Goal: Task Accomplishment & Management: Manage account settings

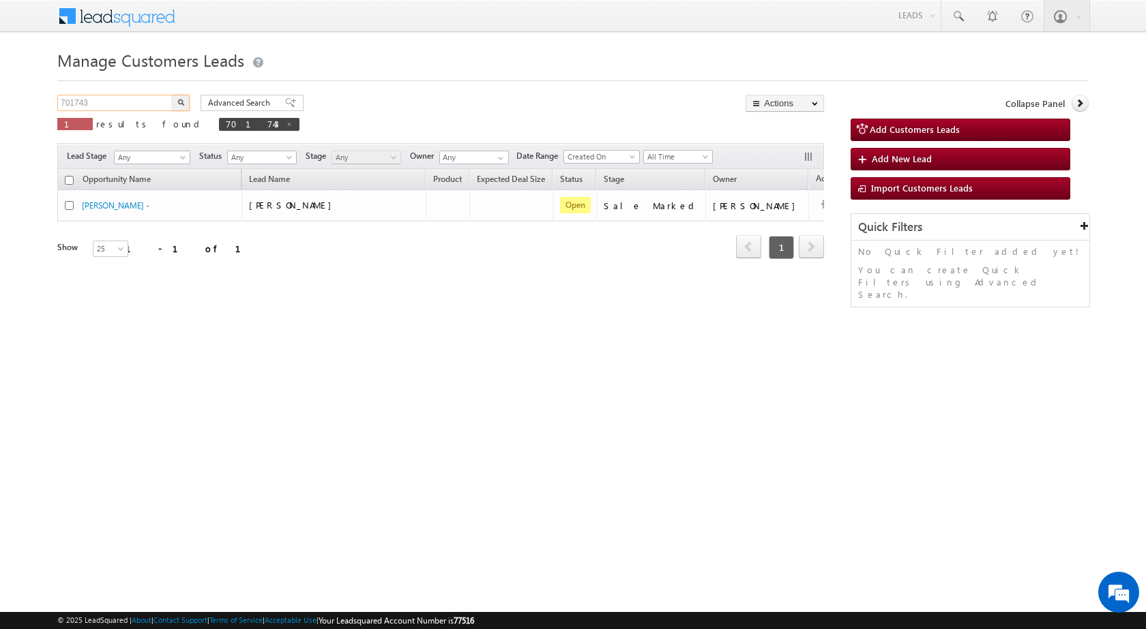
drag, startPoint x: 104, startPoint y: 106, endPoint x: 1, endPoint y: 91, distance: 104.2
click at [2, 91] on body "Menu [PERSON_NAME] sitar a7@ks erve." at bounding box center [573, 193] width 1146 height 387
paste input "819918"
type input "819918"
click at [178, 102] on img "button" at bounding box center [180, 102] width 7 height 7
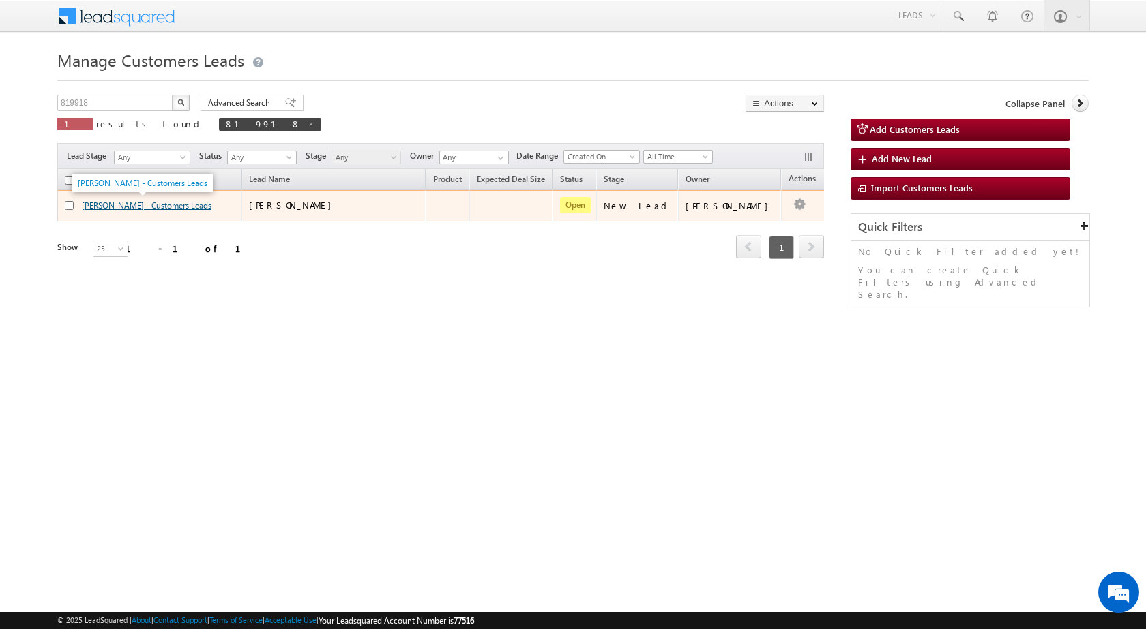
click at [108, 206] on link "[PERSON_NAME] - Customers Leads" at bounding box center [147, 205] width 130 height 10
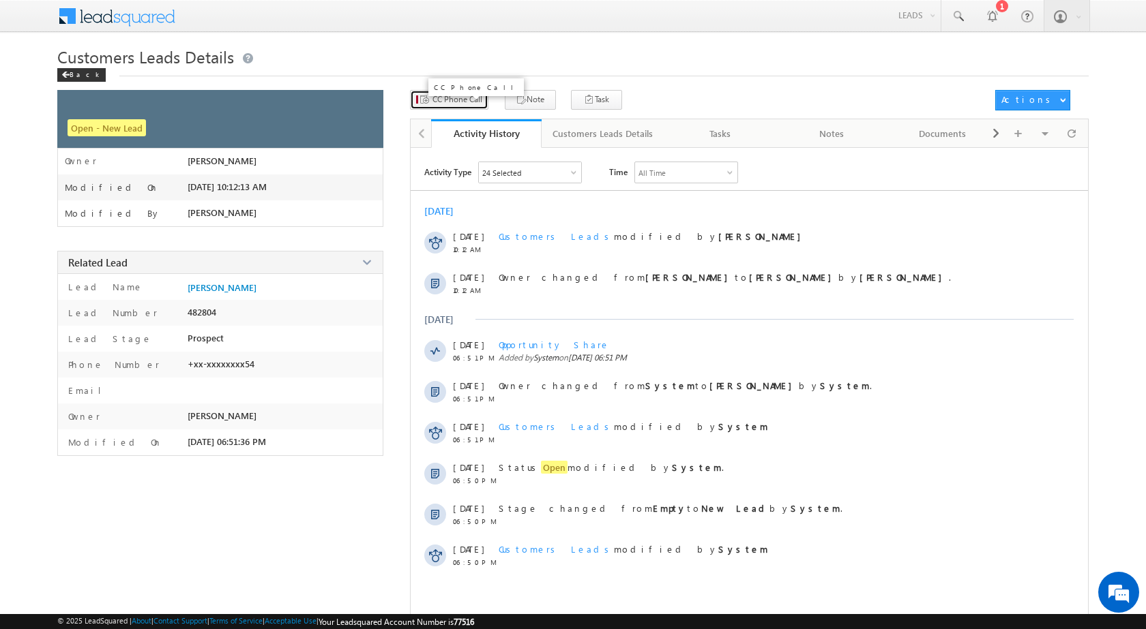
click at [439, 110] on button "CC Phone Call" at bounding box center [449, 100] width 78 height 20
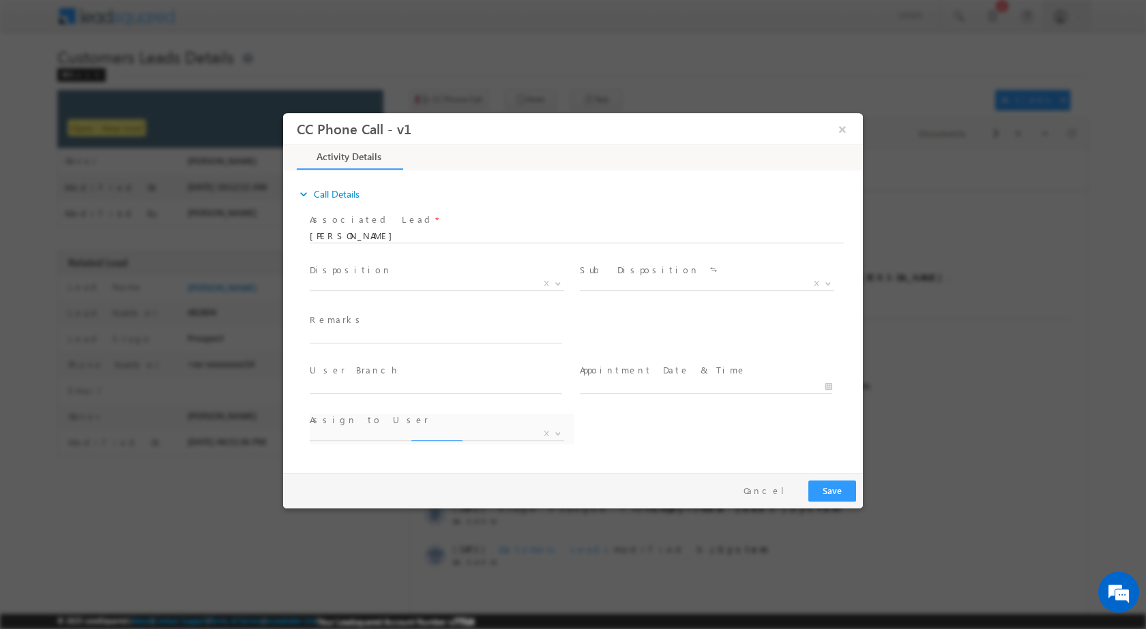
select select "altaf.shaikh@sgrlimited.in"
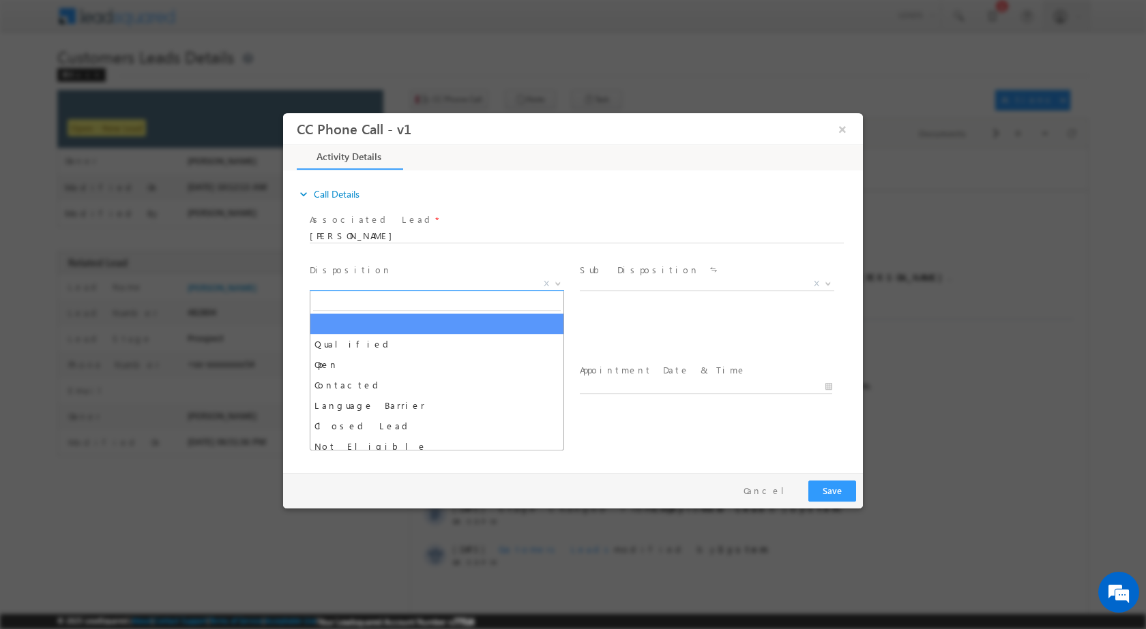
click at [555, 284] on span at bounding box center [557, 283] width 14 height 18
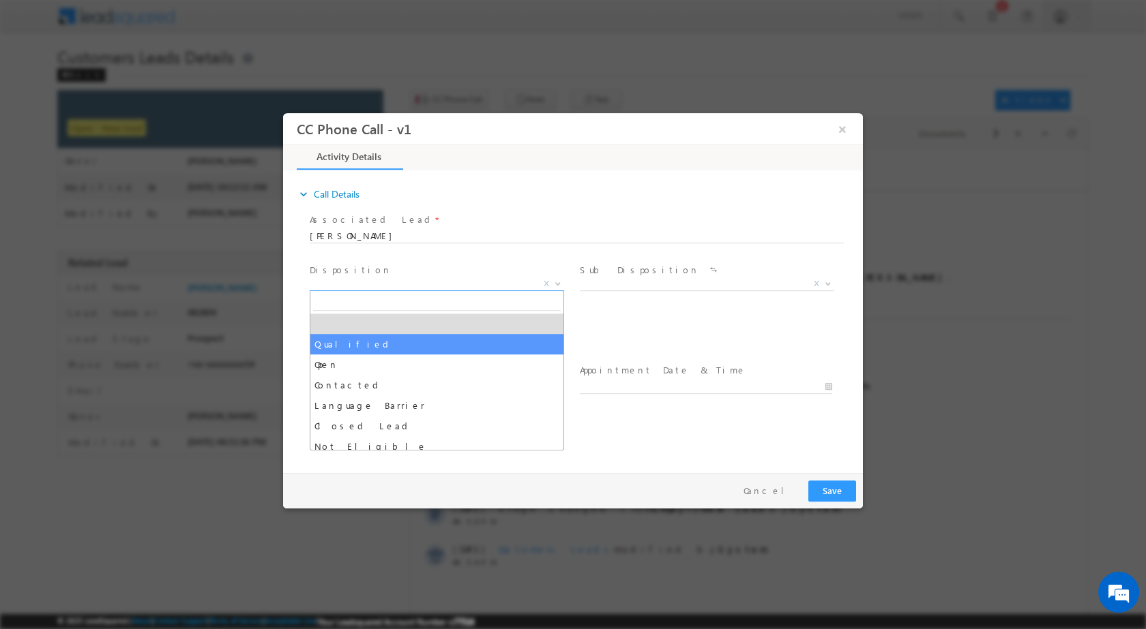
drag, startPoint x: 374, startPoint y: 336, endPoint x: 388, endPoint y: 336, distance: 13.6
select select "Qualified"
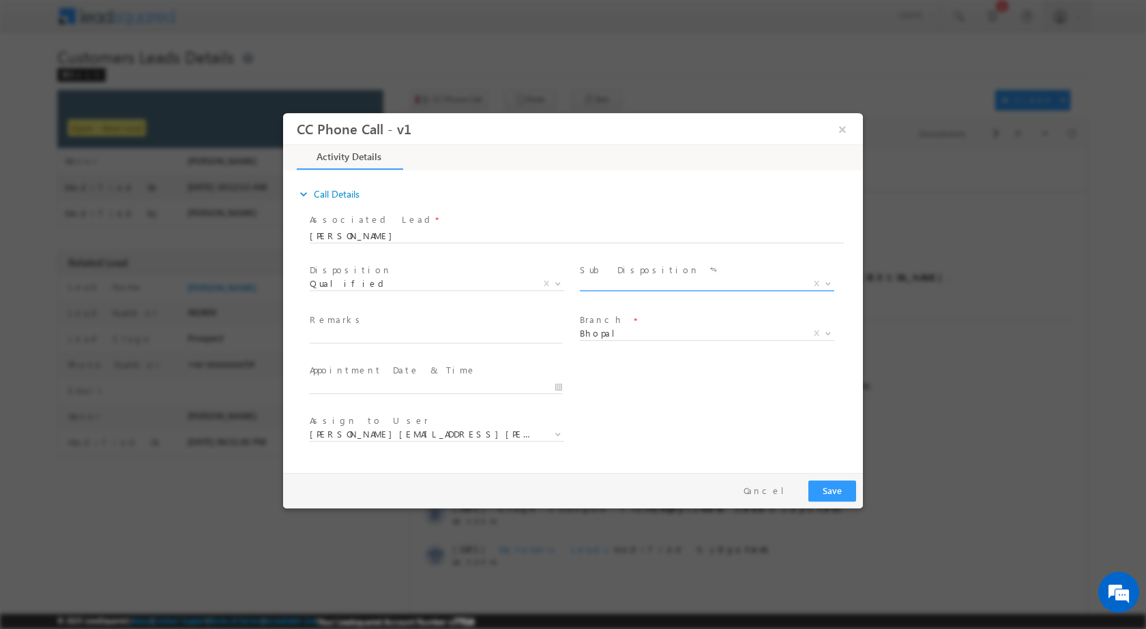
click at [818, 283] on span "X" at bounding box center [816, 283] width 5 height 12
click at [830, 286] on span at bounding box center [827, 283] width 14 height 18
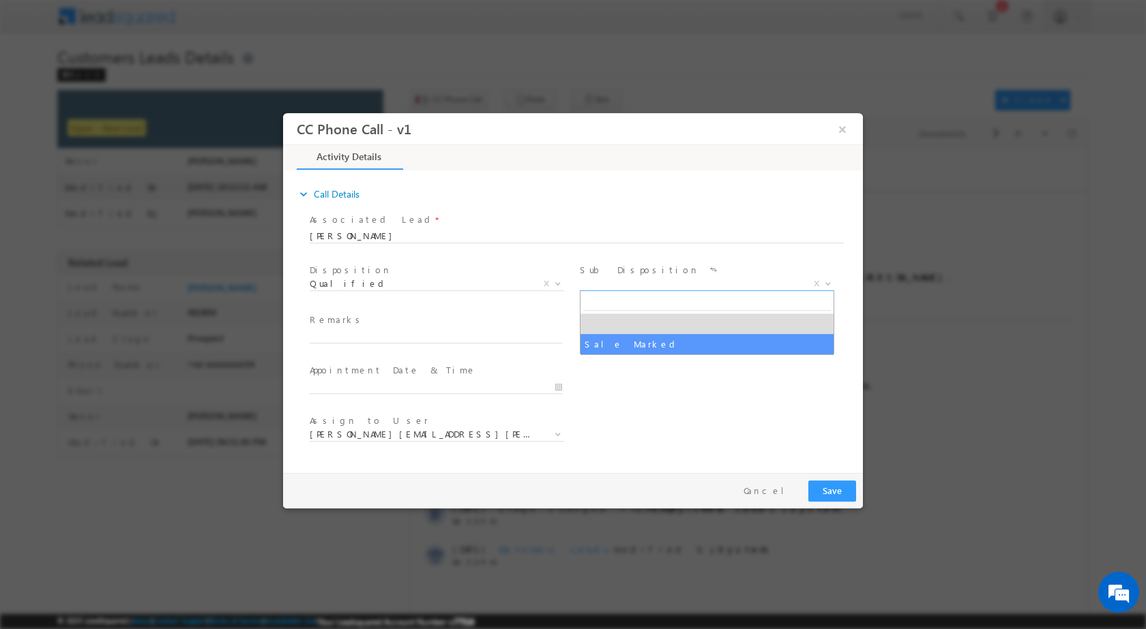
select select "Sale Marked"
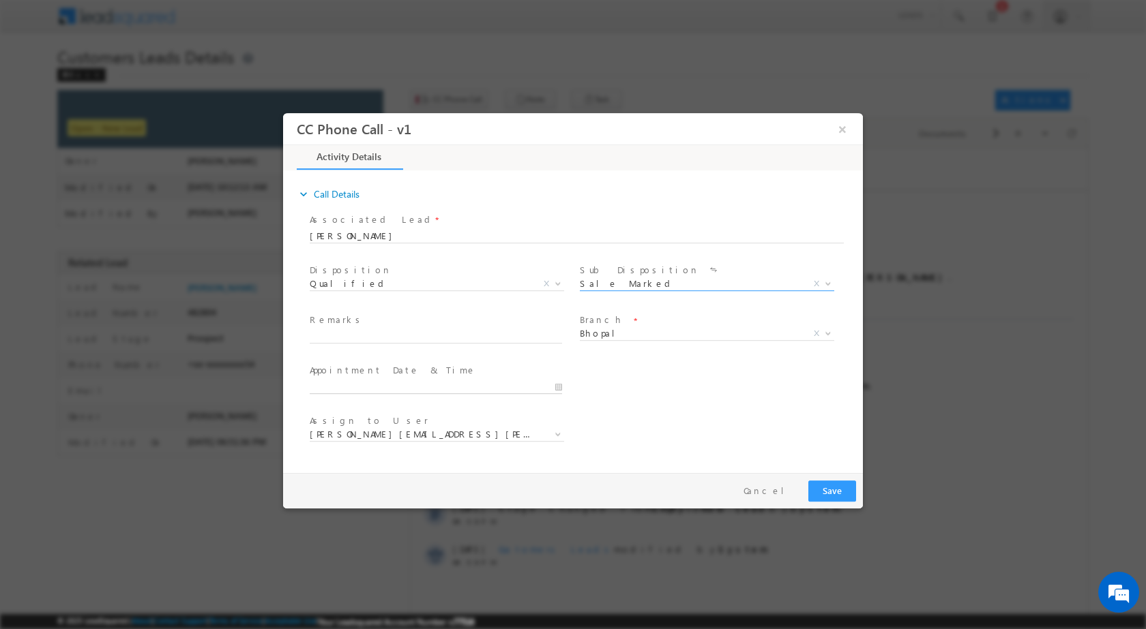
type input "09/03/2025 10:32 AM"
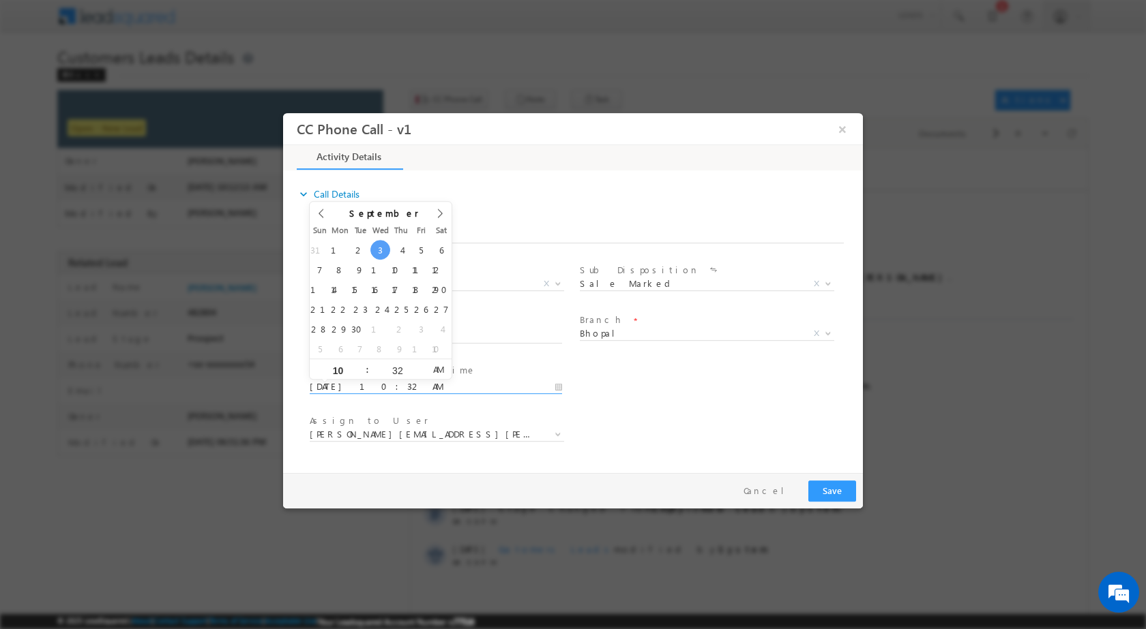
click at [559, 389] on input "09/03/2025 10:32 AM" at bounding box center [436, 387] width 252 height 14
type input "02"
type input "09/03/2025 2:32 AM"
click at [396, 367] on input "32" at bounding box center [397, 370] width 57 height 9
type input "00"
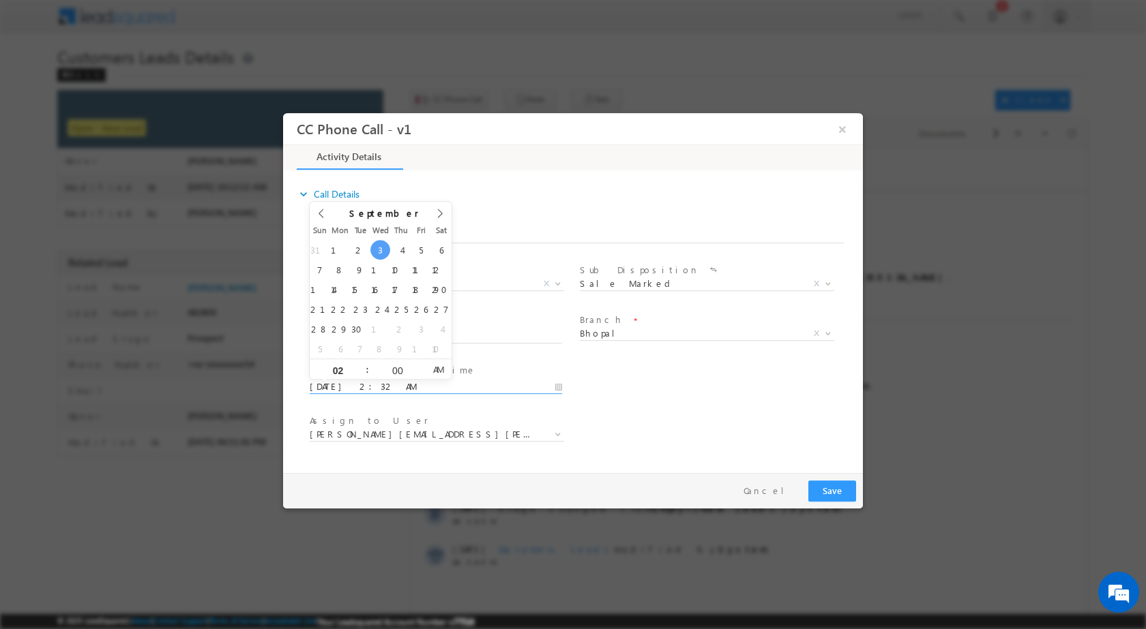
type input "09/03/2025 2:00 PM"
click at [442, 369] on span "AM" at bounding box center [438, 369] width 25 height 20
click at [690, 398] on div "User Branch * Appointment Date & Time * 09/03/2025 2:00 PM" at bounding box center [585, 385] width 556 height 50
click at [552, 427] on span at bounding box center [557, 434] width 14 height 18
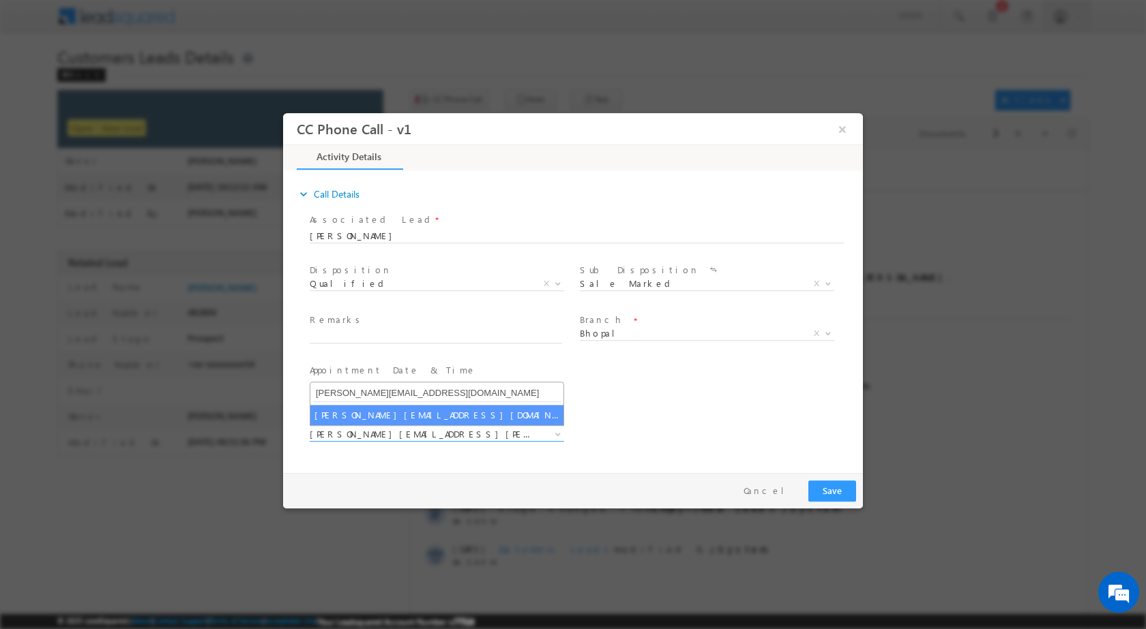
click at [385, 396] on input "vaibhav.rajput@sgrlimited.in" at bounding box center [437, 393] width 248 height 17
type input "vaibhav.rajput@sgrlimited.in"
select select "vaibhav.rajput@sgrlimited.in"
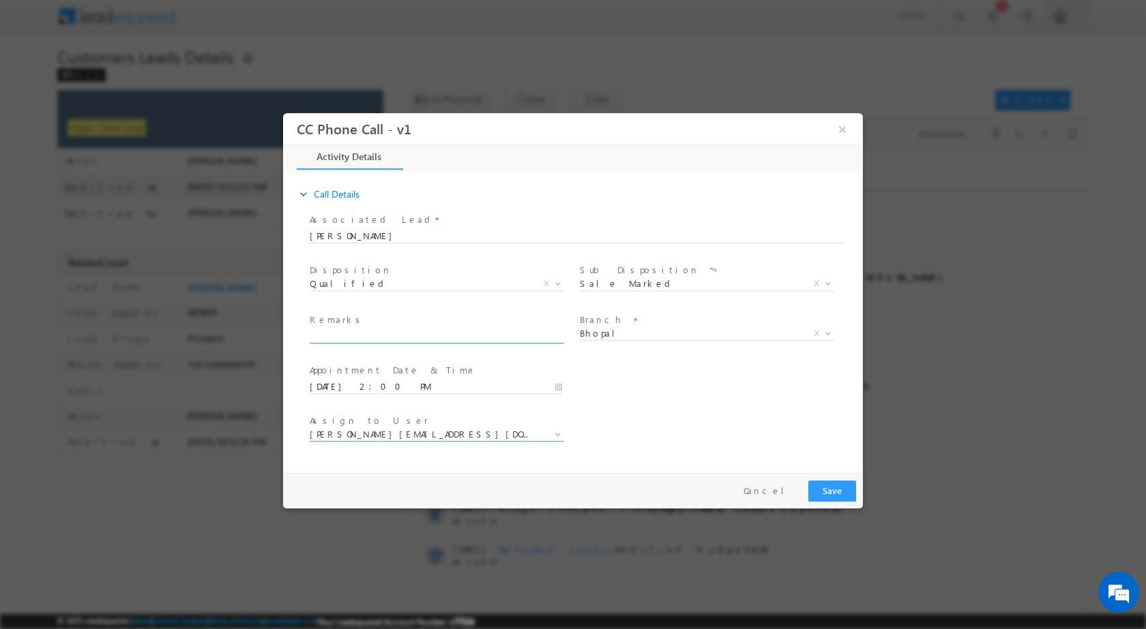
click at [417, 332] on input "text" at bounding box center [436, 336] width 252 height 14
paste input "03/09- Customer Name is GHANSHYAM YADAV Customer age is 50 yrs Loan type is Hom…"
type input "03/09- Customer Name is GHANSHYAM YADAV Customer age is 50 yrs Loan type is Hom…"
click at [829, 487] on button "Save" at bounding box center [832, 490] width 48 height 21
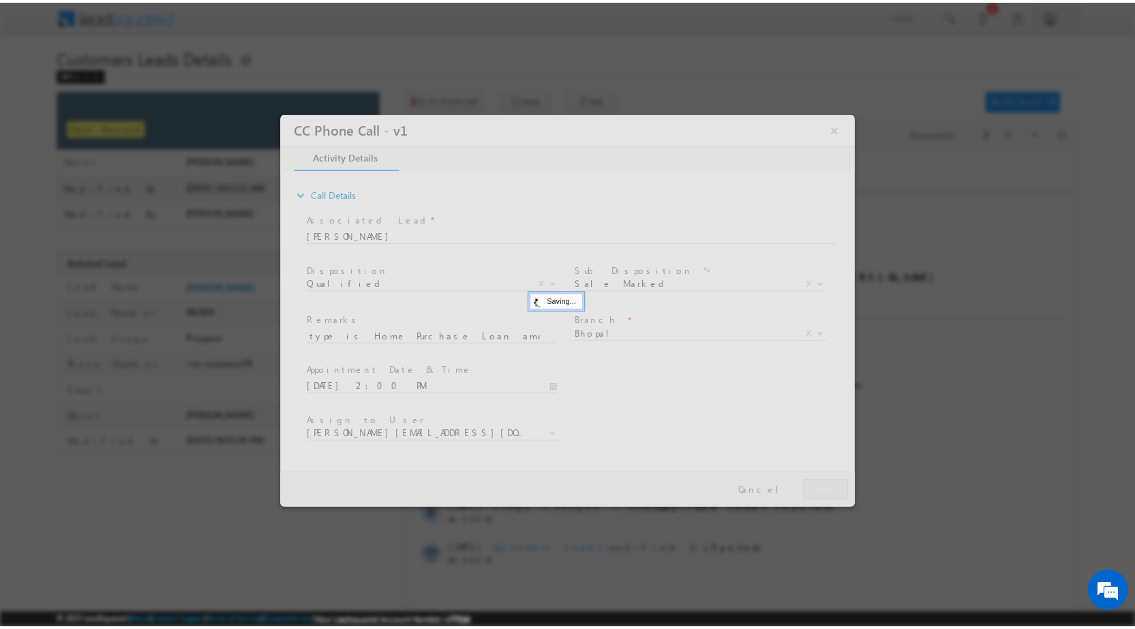
scroll to position [0, 0]
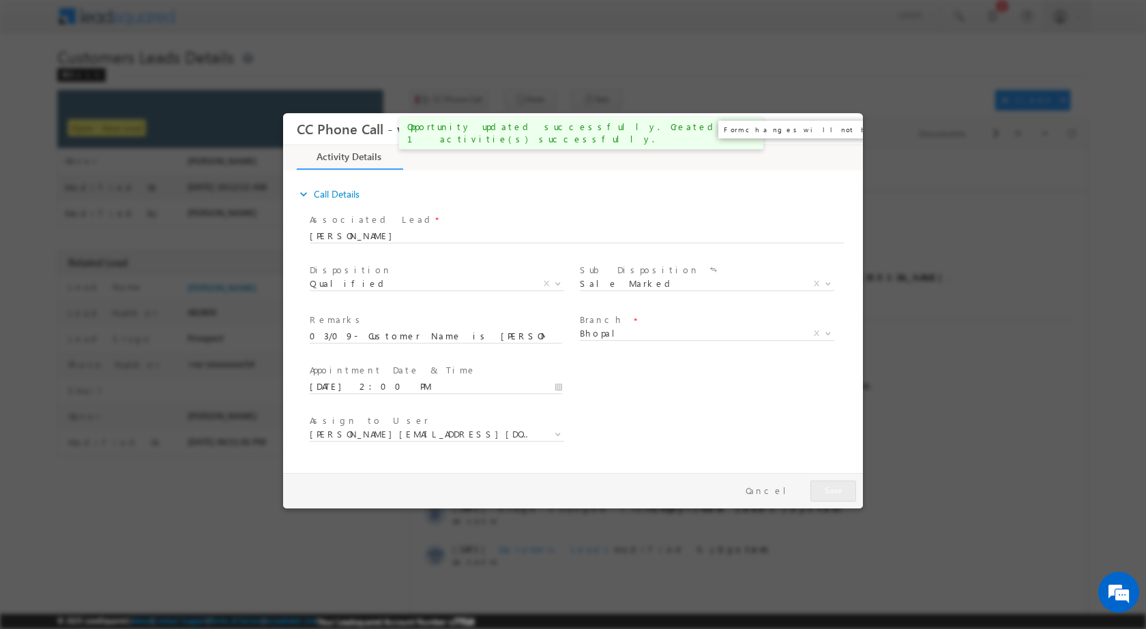
click at [839, 128] on button "×" at bounding box center [842, 128] width 23 height 25
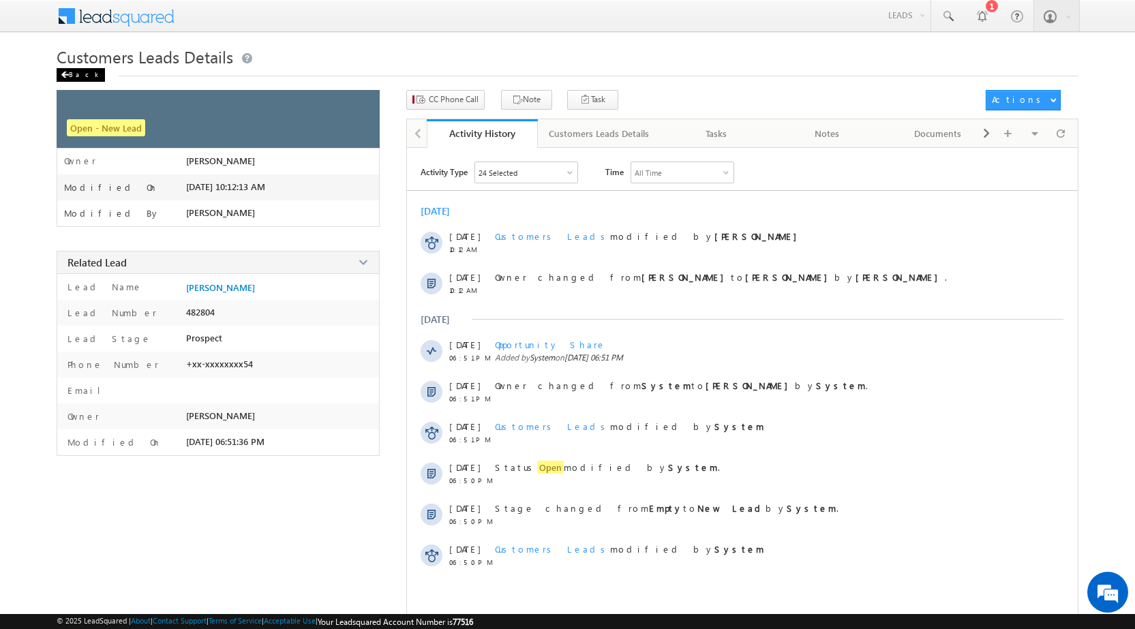
click at [69, 74] on div "Back" at bounding box center [81, 75] width 48 height 14
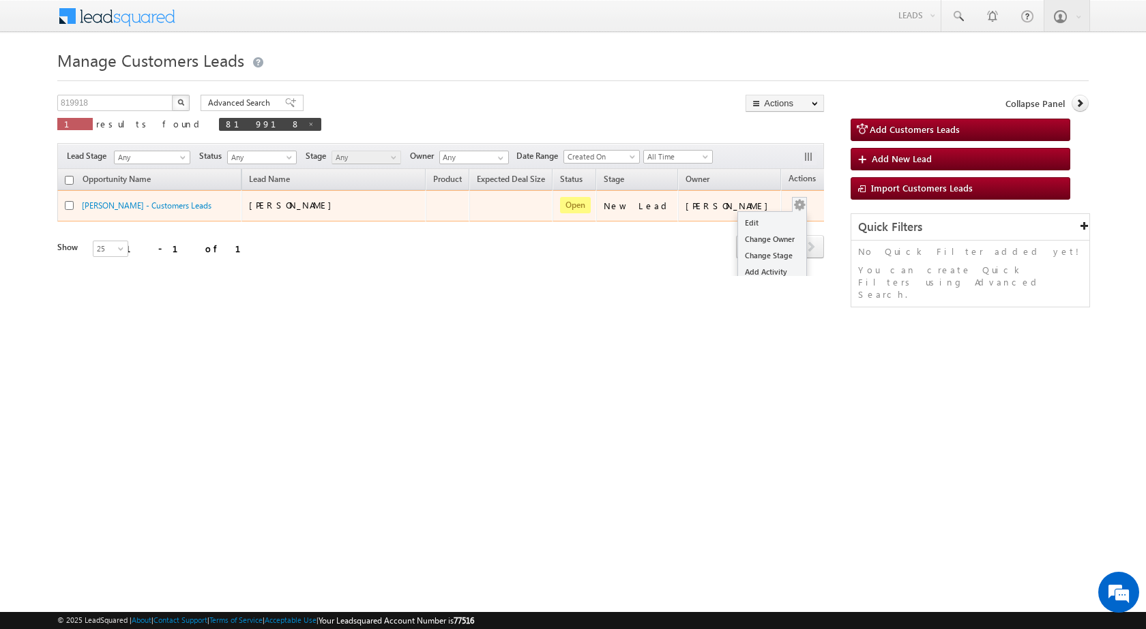
click at [788, 203] on div "Edit Change Owner Change Stage Add Activity Add Task Delete" at bounding box center [799, 206] width 22 height 18
click at [764, 216] on link "Edit" at bounding box center [772, 223] width 68 height 16
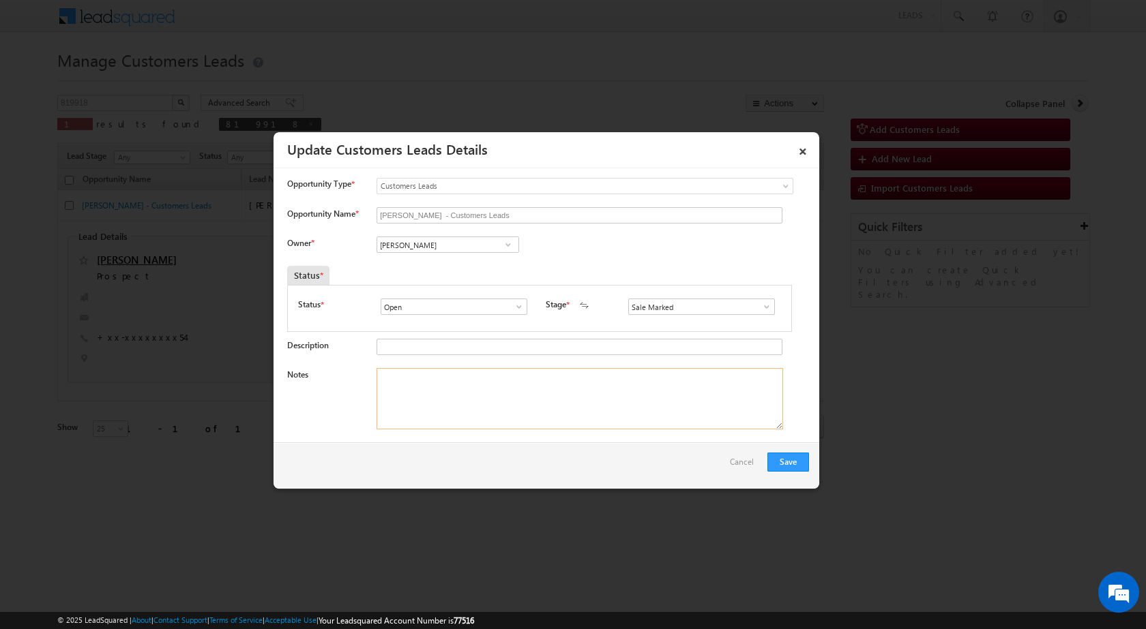
click at [494, 378] on textarea "Notes" at bounding box center [579, 398] width 406 height 61
paste textarea "03/09- Customer Name is GHANSHYAM YADAV Customer age is 50 yrs Loan type is Hom…"
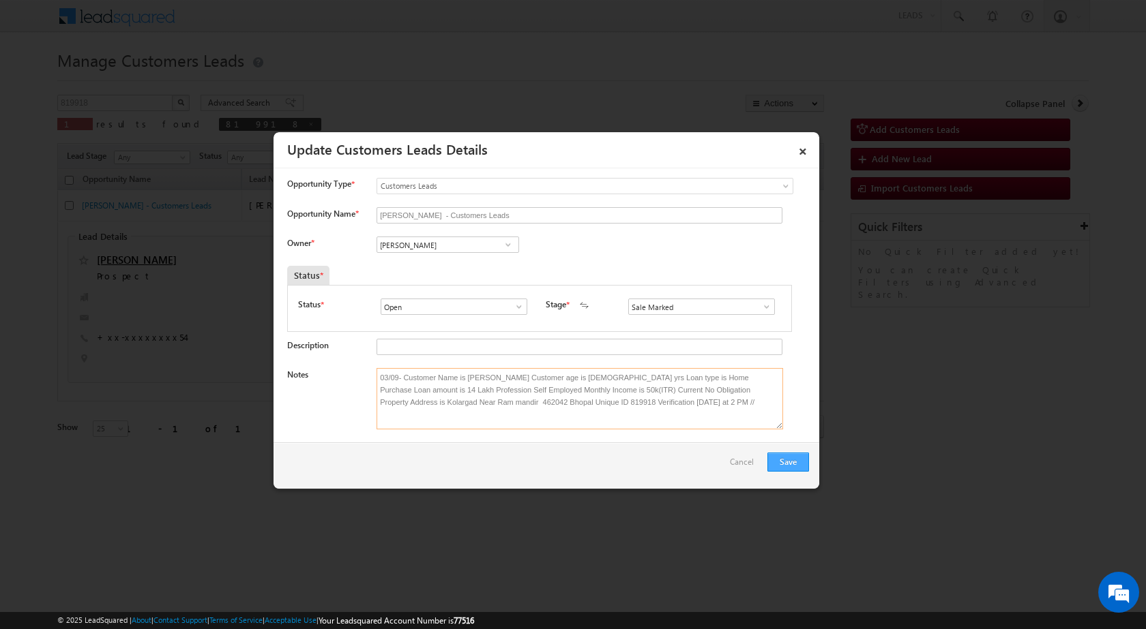
type textarea "03/09- Customer Name is GHANSHYAM YADAV Customer age is 50 yrs Loan type is Hom…"
click at [790, 466] on button "Save" at bounding box center [788, 462] width 42 height 19
